Goal: Information Seeking & Learning: Learn about a topic

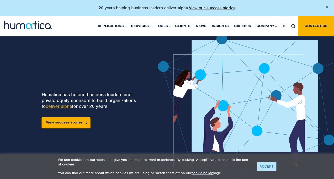
click at [261, 166] on link "ACCEPT" at bounding box center [266, 166] width 19 height 9
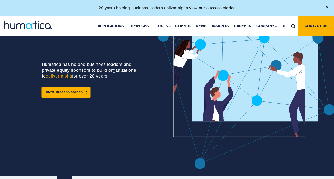
scroll to position [28, 0]
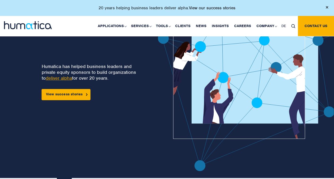
click at [205, 7] on link "View our success stories" at bounding box center [212, 7] width 46 height 5
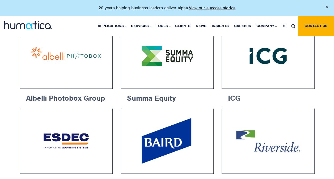
scroll to position [379, 0]
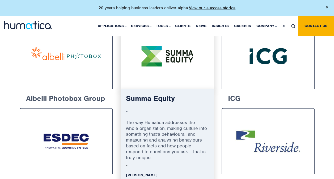
click at [150, 69] on img at bounding box center [166, 56] width 73 height 46
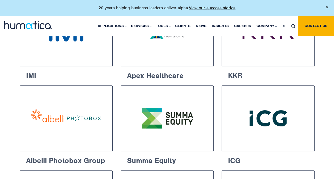
scroll to position [316, 0]
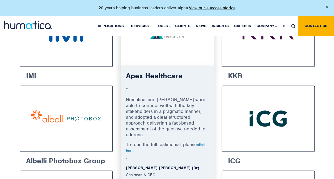
click at [202, 142] on link "click here" at bounding box center [165, 147] width 79 height 11
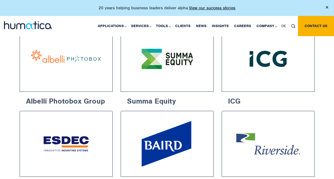
scroll to position [405, 0]
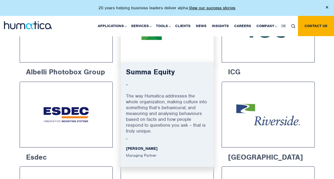
click at [175, 52] on div at bounding box center [166, 30] width 93 height 66
click at [149, 76] on h6 "Summa Equity" at bounding box center [167, 74] width 82 height 13
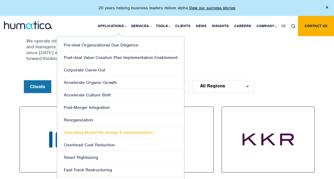
scroll to position [205, 0]
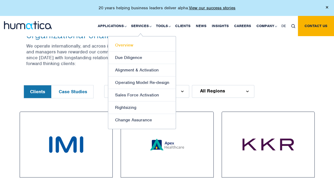
click at [128, 45] on link "Overview" at bounding box center [141, 45] width 67 height 12
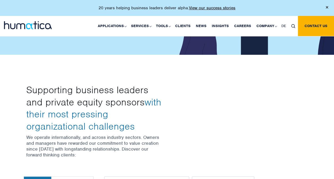
scroll to position [114, 0]
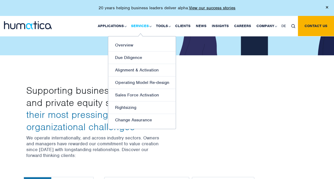
click at [144, 25] on link "Services" at bounding box center [140, 26] width 25 height 20
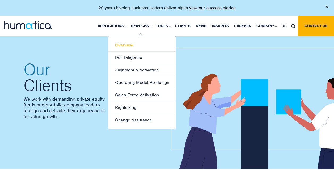
click at [129, 46] on link "Overview" at bounding box center [141, 45] width 67 height 12
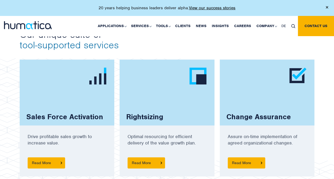
scroll to position [337, 0]
click at [14, 105] on img at bounding box center [93, 135] width 187 height 156
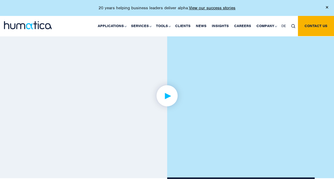
scroll to position [736, 0]
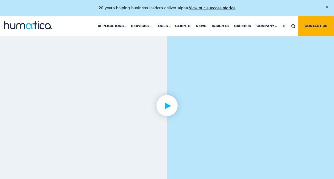
click at [169, 110] on img at bounding box center [166, 105] width 41 height 41
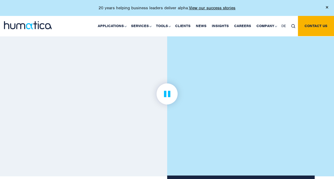
scroll to position [747, 0]
click at [135, 119] on link at bounding box center [167, 94] width 295 height 165
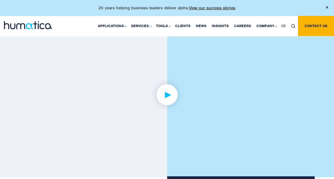
scroll to position [744, 0]
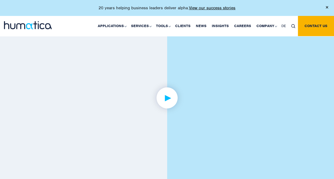
click at [135, 119] on link at bounding box center [167, 98] width 295 height 165
click at [1, 83] on div "CLIENTS What our clients say Hear from some of our clients ... Uster Technologi…" at bounding box center [167, 71] width 334 height 218
click at [85, 97] on link at bounding box center [167, 98] width 295 height 165
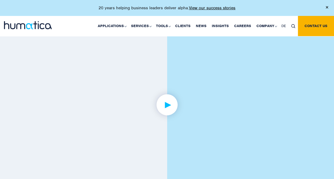
scroll to position [737, 0]
click at [174, 101] on img at bounding box center [166, 104] width 41 height 41
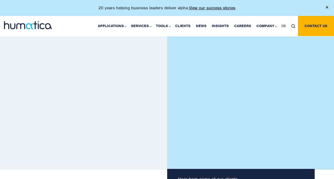
scroll to position [743, 0]
